Goal: Navigation & Orientation: Find specific page/section

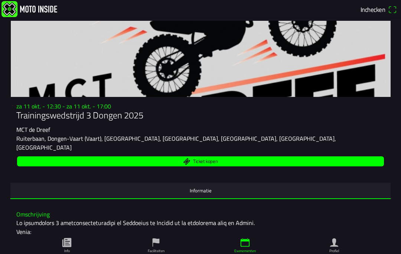
click at [63, 247] on icon "paper" at bounding box center [66, 242] width 9 height 9
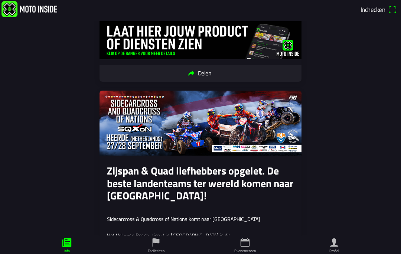
scroll to position [233, 0]
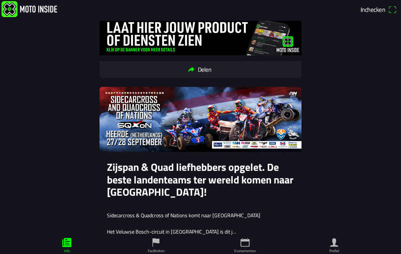
click at [150, 252] on ion-label "Faciliteiten" at bounding box center [156, 251] width 17 height 6
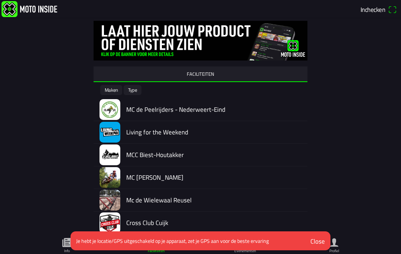
click at [353, 160] on div "FACILITEITEN Maken Type MC de Peelrijders - Nederweert-Eind Living for the Week…" at bounding box center [200, 194] width 380 height 348
click at [321, 247] on button "Close" at bounding box center [318, 241] width 26 height 16
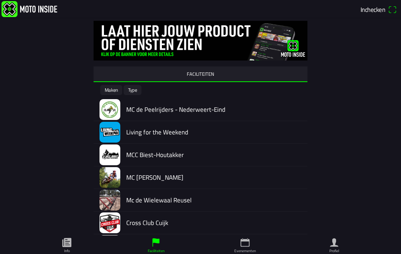
click at [250, 251] on ion-label "Evenementen" at bounding box center [245, 251] width 22 height 6
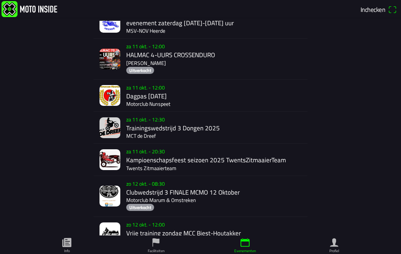
scroll to position [159, 0]
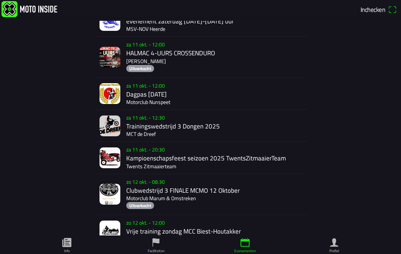
click at [164, 122] on div "za 11 okt. - 12:30 Trainingswedstrijd 3 Dongen 2025 MCT de Dreef" at bounding box center [215, 126] width 178 height 32
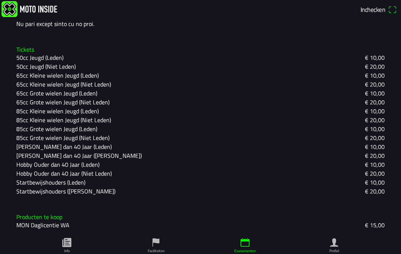
scroll to position [458, 0]
